Goal: Information Seeking & Learning: Compare options

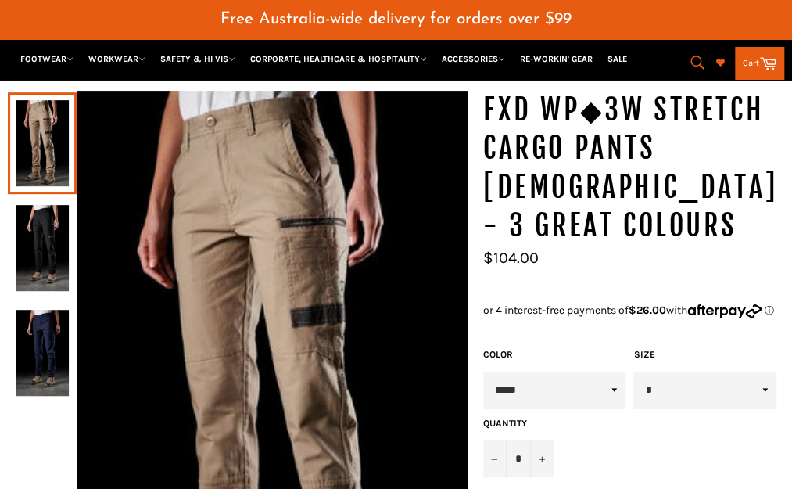
scroll to position [145, 0]
click at [751, 372] on select "* * ** ** ** ** **" at bounding box center [705, 391] width 143 height 38
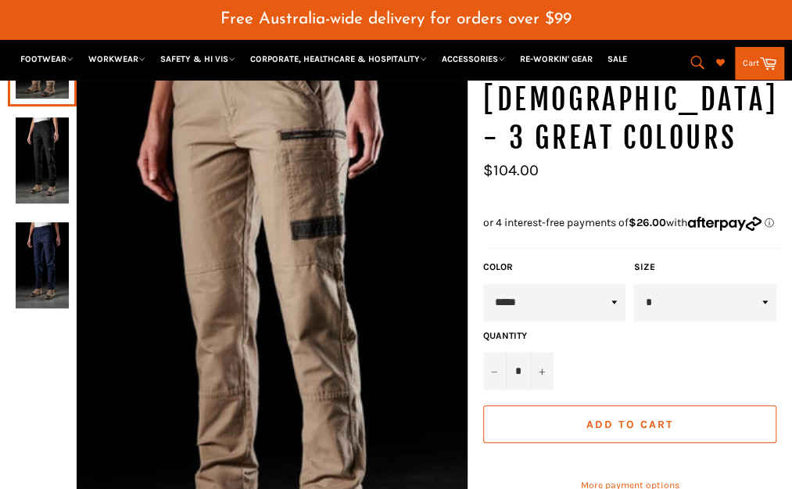
scroll to position [233, 0]
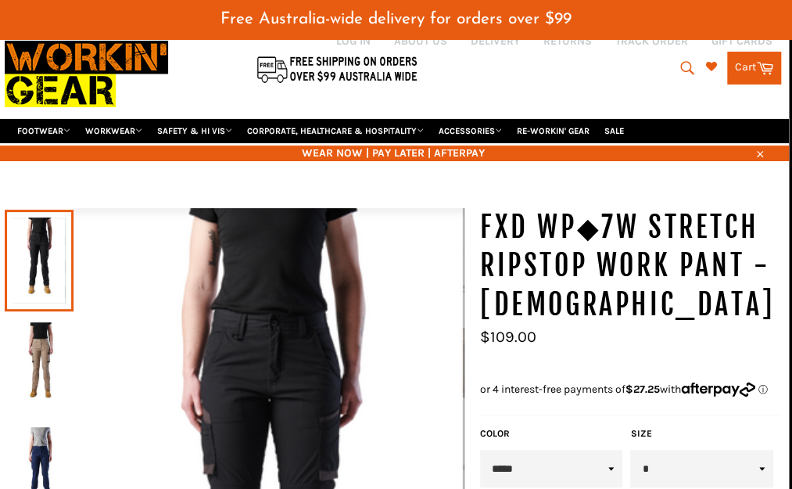
scroll to position [0, 3]
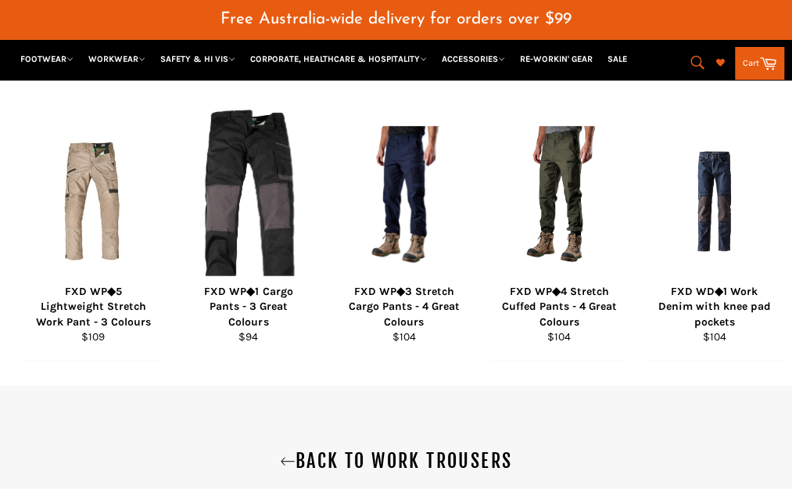
scroll to position [1406, 6]
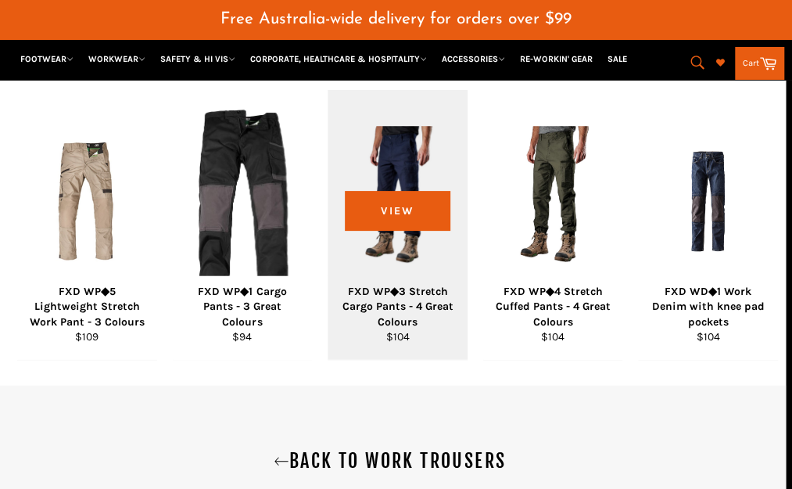
click at [400, 297] on div "FXD WP◆3 Stretch Cargo Pants - 4 Great Colours" at bounding box center [398, 306] width 120 height 45
